Goal: Task Accomplishment & Management: Complete application form

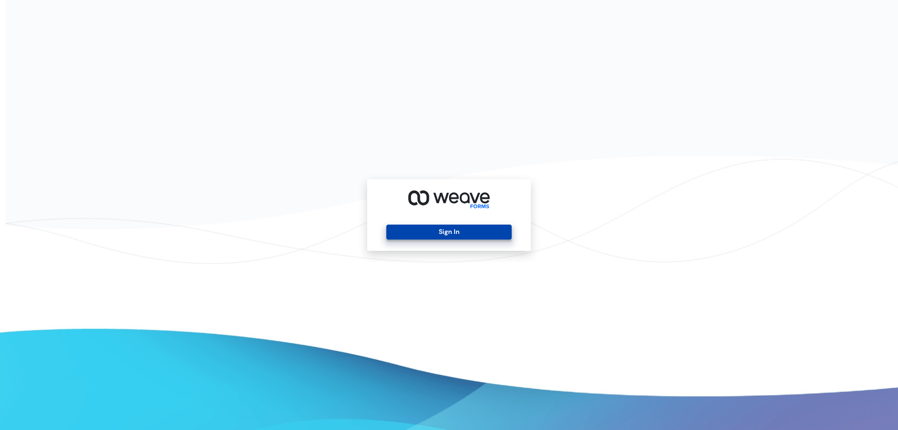
click at [422, 229] on button "Sign In" at bounding box center [448, 232] width 125 height 15
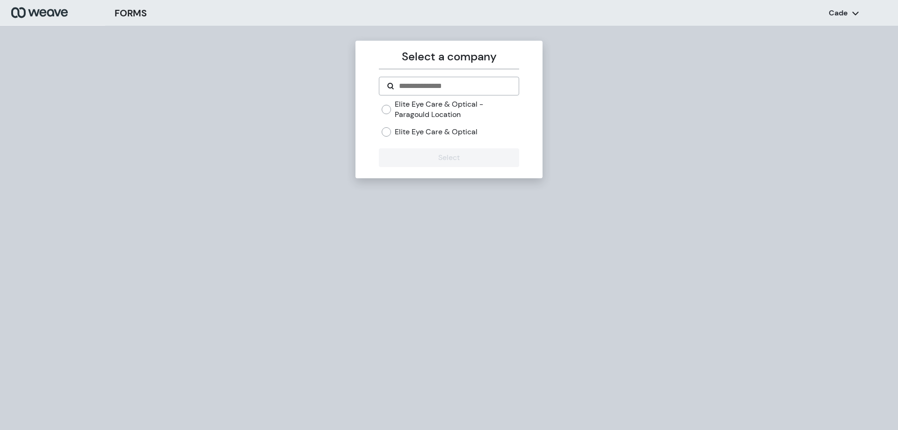
click at [402, 131] on label "Elite Eye Care & Optical" at bounding box center [436, 132] width 83 height 10
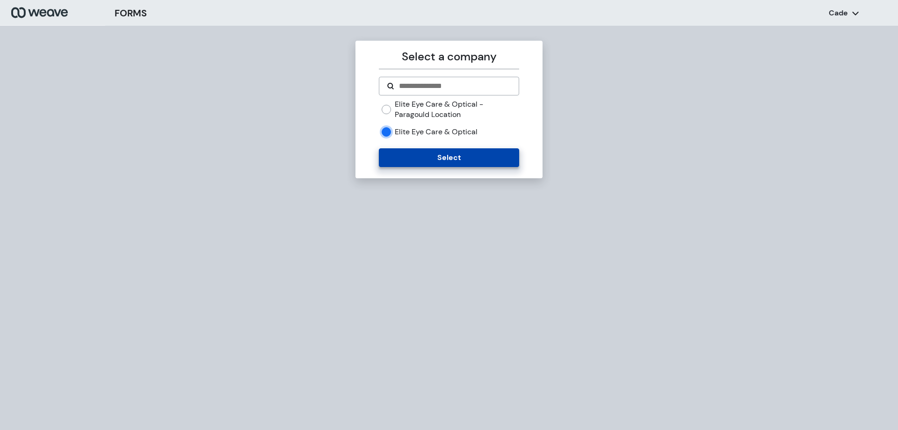
click at [424, 159] on button "Select" at bounding box center [449, 157] width 140 height 19
